Goal: Transaction & Acquisition: Purchase product/service

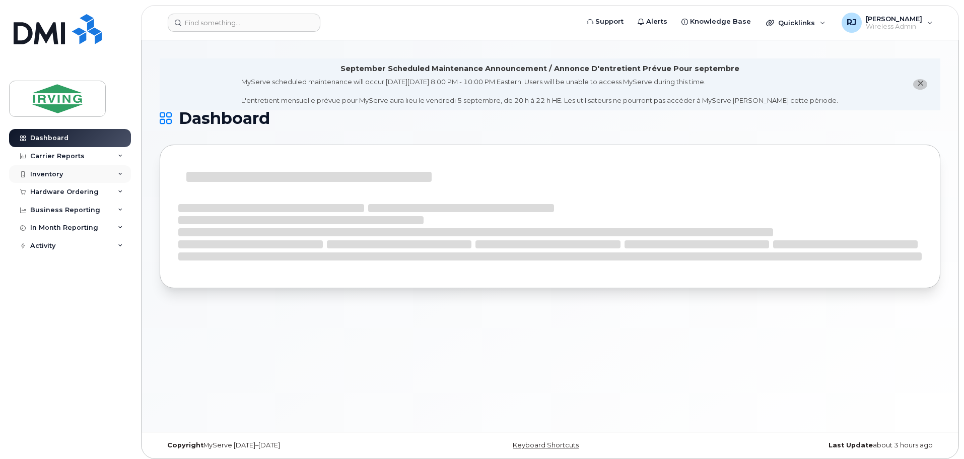
click at [104, 168] on div "Inventory" at bounding box center [70, 174] width 122 height 18
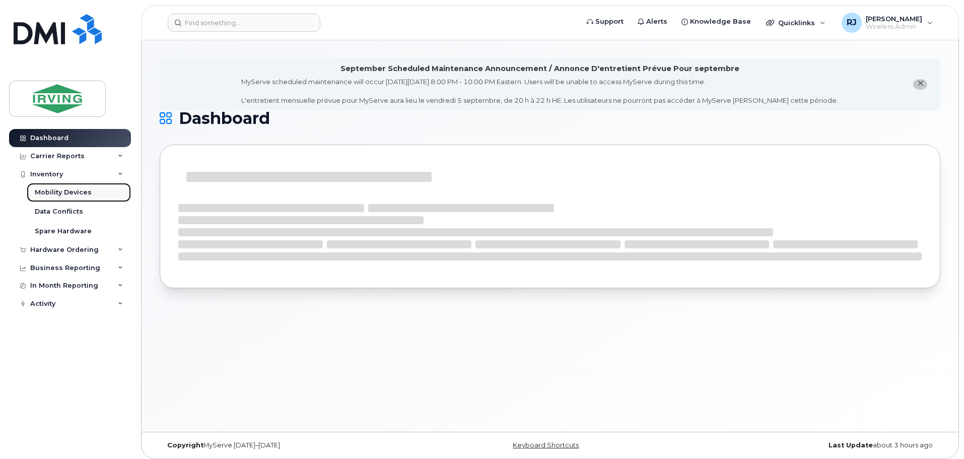
click at [58, 194] on div "Mobility Devices" at bounding box center [63, 192] width 57 height 9
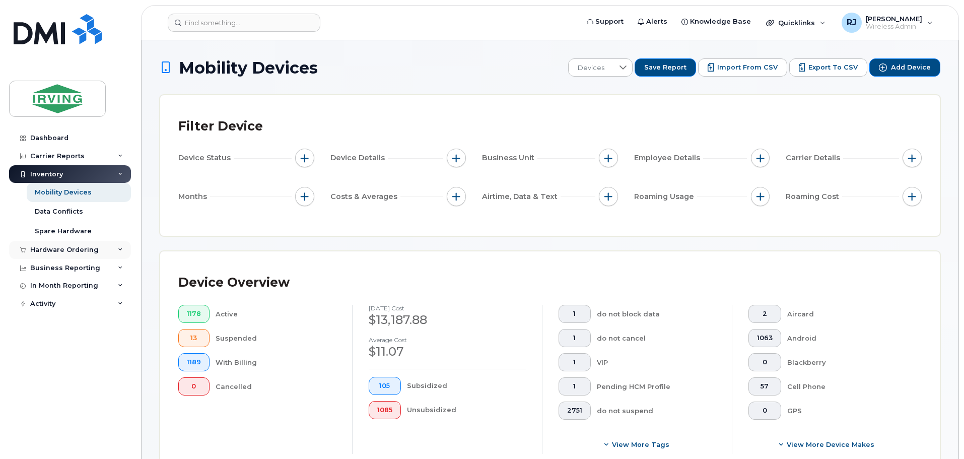
click at [80, 246] on div "Hardware Ordering" at bounding box center [64, 250] width 68 height 8
click at [75, 264] on link "Overview" at bounding box center [79, 268] width 104 height 19
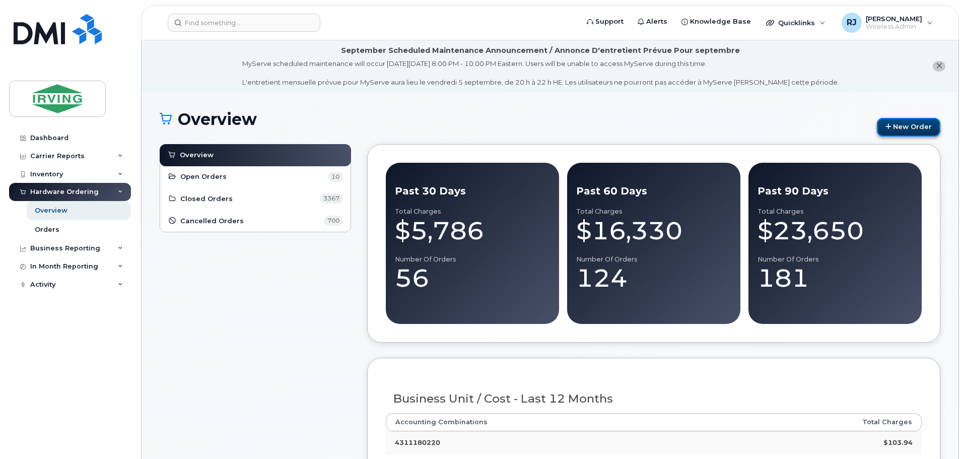
click at [894, 123] on link "New Order" at bounding box center [907, 127] width 63 height 19
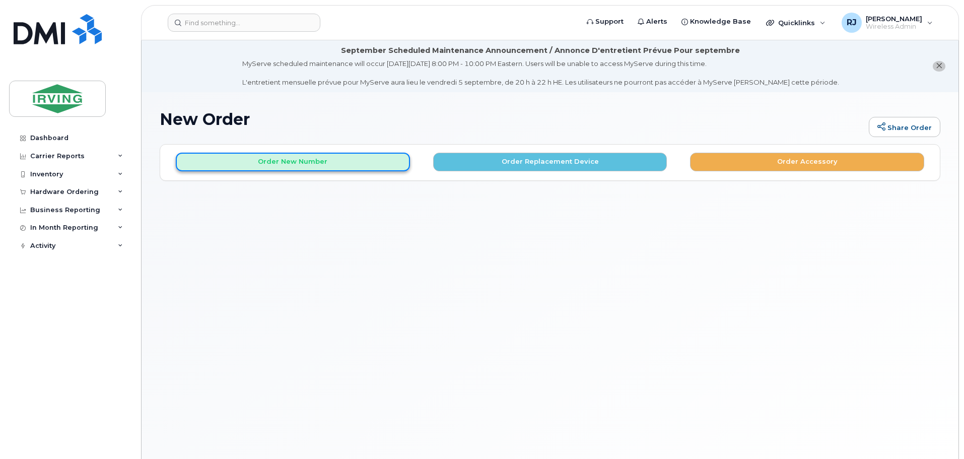
click at [394, 168] on button "Order New Number" at bounding box center [293, 162] width 234 height 19
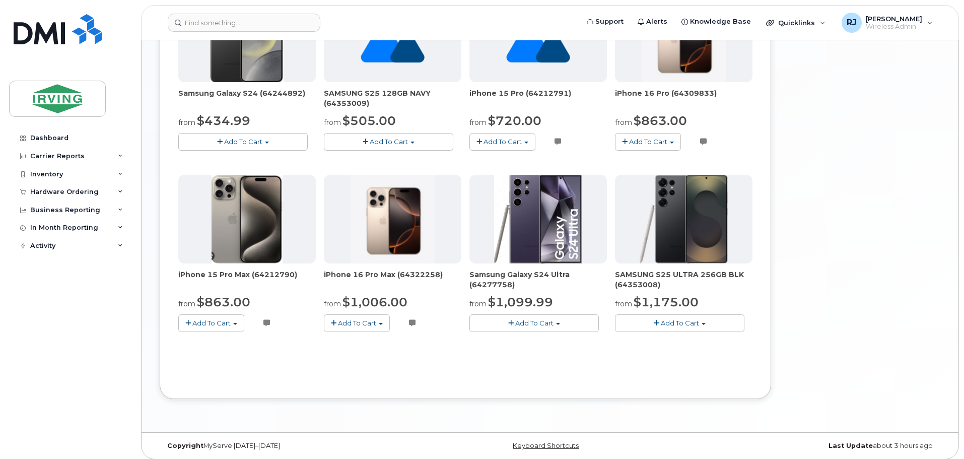
scroll to position [652, 0]
